Goal: Task Accomplishment & Management: Use online tool/utility

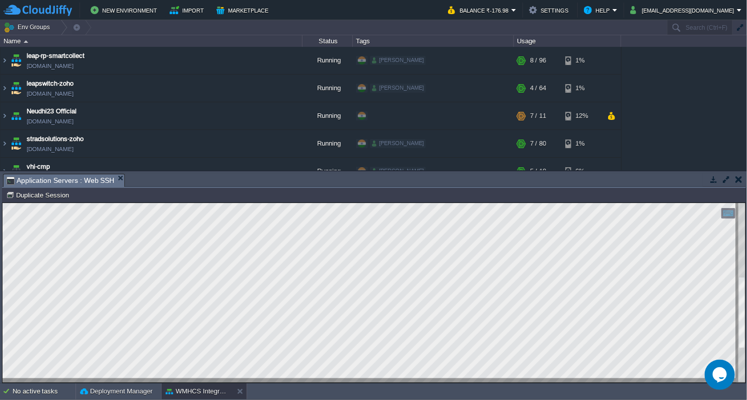
scroll to position [16, 0]
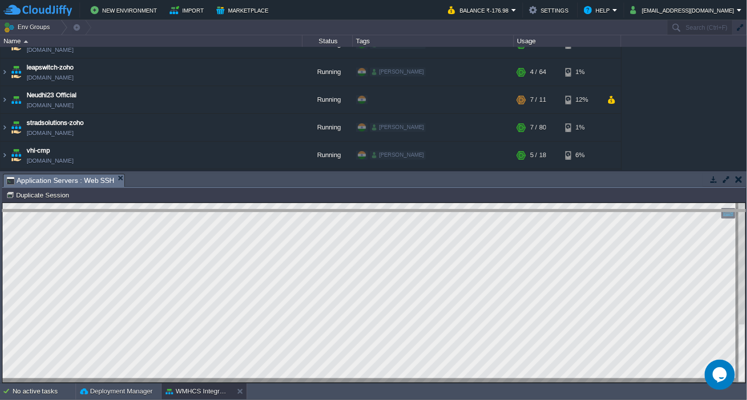
drag, startPoint x: 217, startPoint y: 182, endPoint x: 199, endPoint y: 249, distance: 69.3
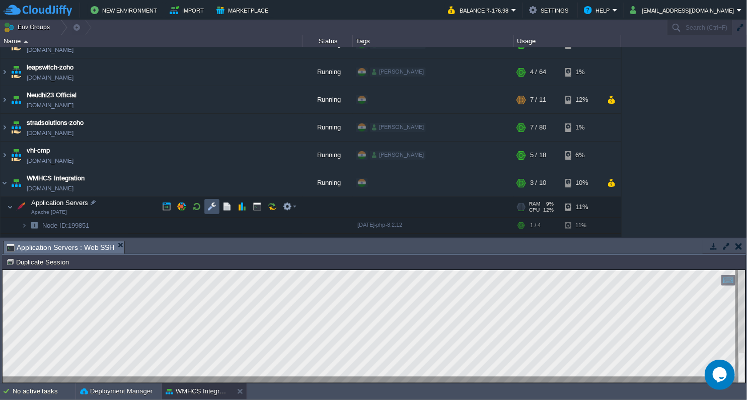
click at [211, 210] on button "button" at bounding box center [211, 206] width 9 height 9
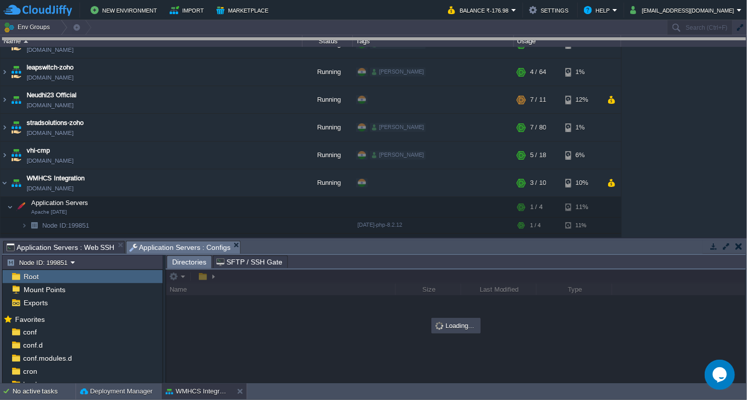
drag, startPoint x: 294, startPoint y: 249, endPoint x: 340, endPoint y: 42, distance: 212.0
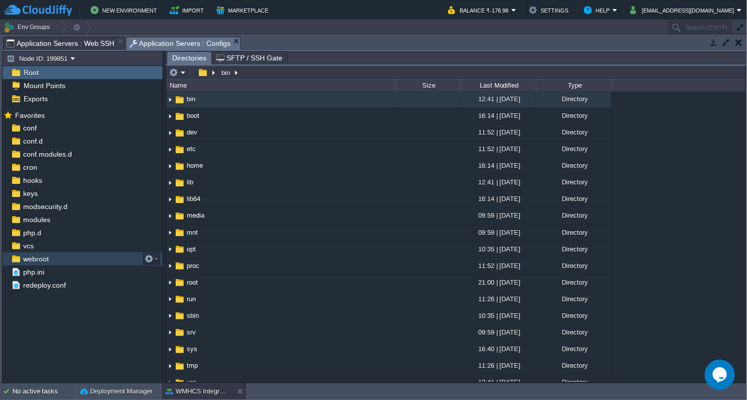
click at [39, 262] on span "webroot" at bounding box center [35, 258] width 29 height 9
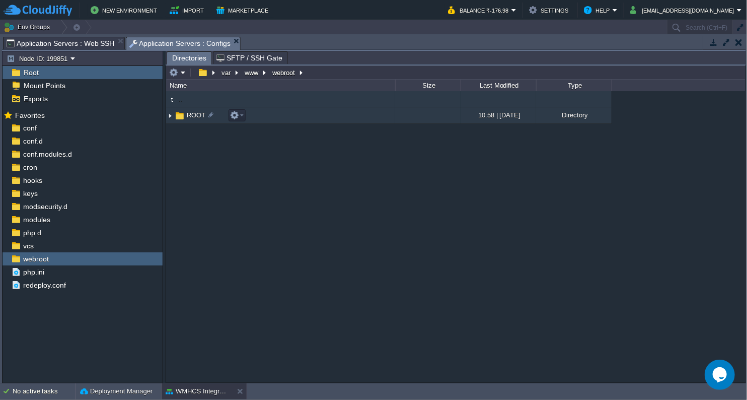
click at [194, 111] on span "ROOT" at bounding box center [196, 115] width 22 height 9
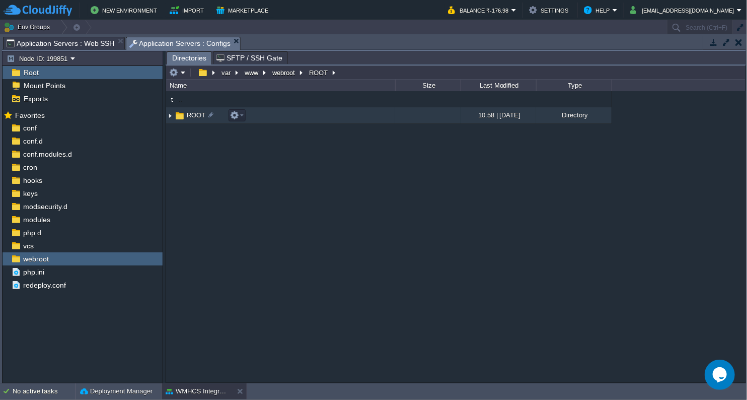
click at [169, 118] on img at bounding box center [170, 116] width 8 height 16
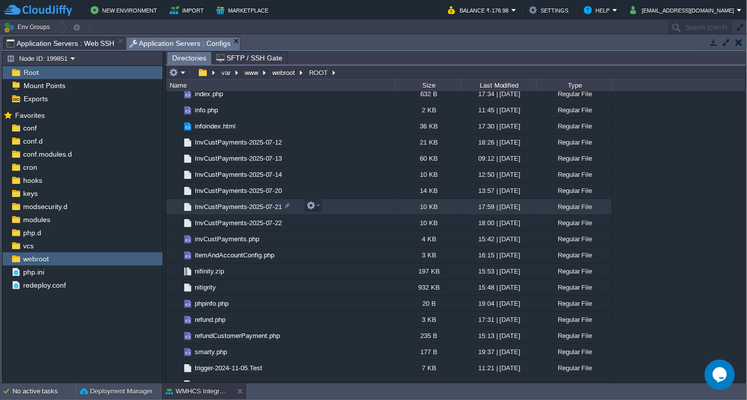
scroll to position [1511, 0]
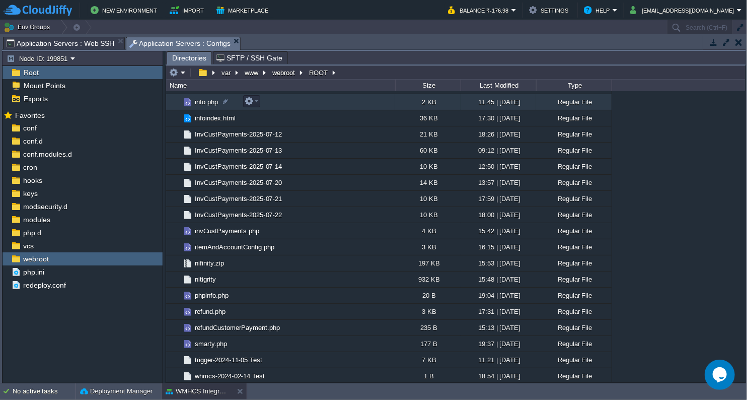
click at [205, 105] on span "info.php" at bounding box center [206, 102] width 26 height 9
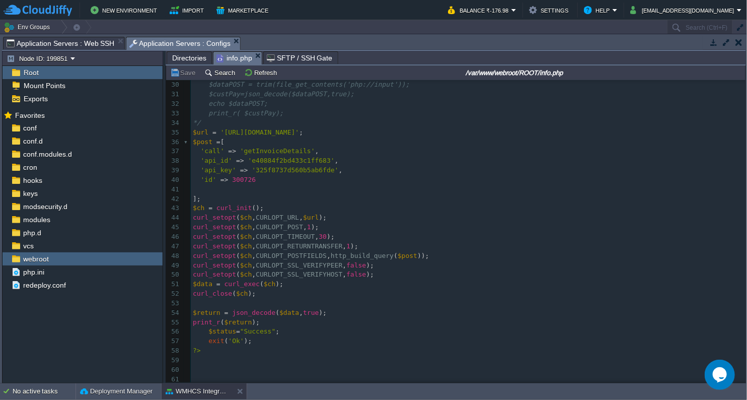
scroll to position [281, 0]
click at [253, 78] on td "Refresh" at bounding box center [262, 72] width 39 height 12
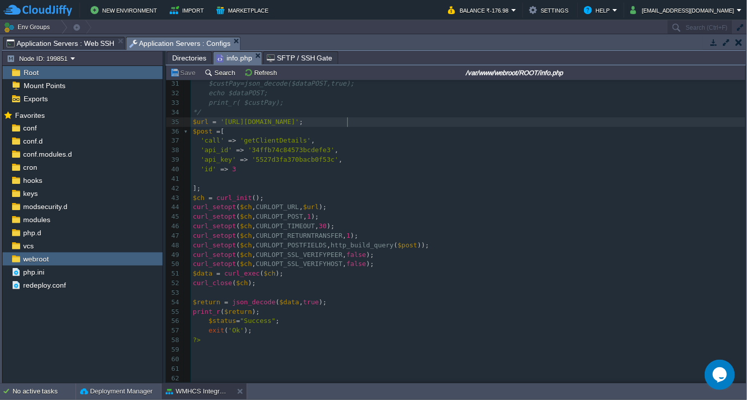
click at [300, 120] on span "'[URL][DOMAIN_NAME]'" at bounding box center [260, 122] width 79 height 8
type textarea "core"
click at [185, 71] on button "Save" at bounding box center [184, 72] width 28 height 9
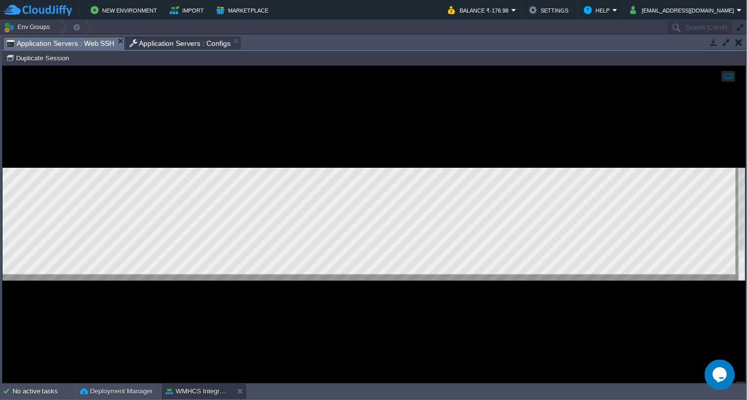
click at [89, 40] on span "Application Servers : Web SSH" at bounding box center [61, 43] width 108 height 13
